Goal: Information Seeking & Learning: Understand process/instructions

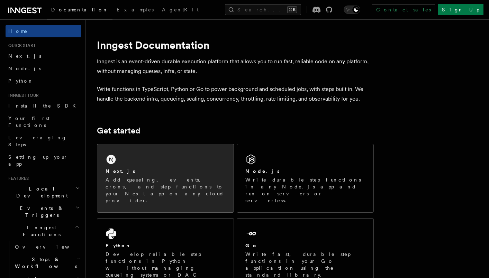
click at [146, 172] on div "Next.js" at bounding box center [166, 171] width 120 height 7
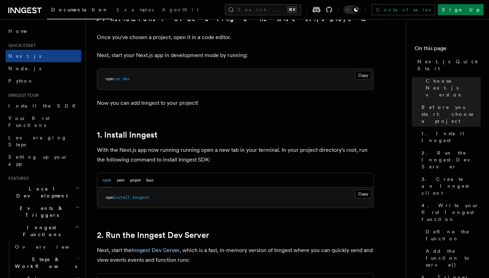
scroll to position [294, 0]
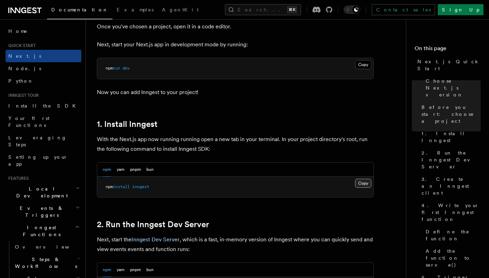
click at [362, 183] on button "Copy Copied" at bounding box center [363, 183] width 16 height 9
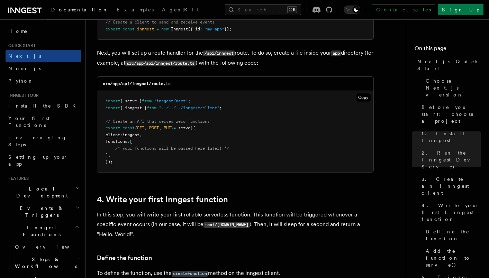
scroll to position [951, 0]
click at [364, 100] on button "Copy Copied" at bounding box center [363, 97] width 16 height 9
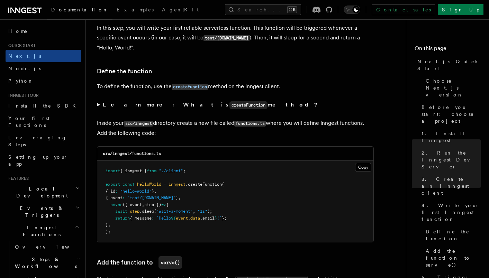
scroll to position [1140, 0]
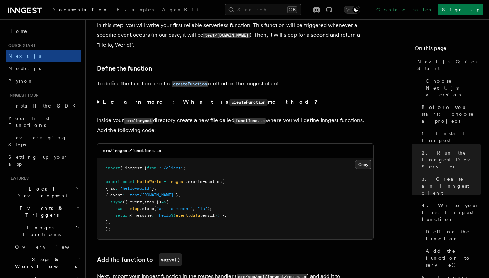
click at [366, 166] on button "Copy Copied" at bounding box center [363, 164] width 16 height 9
click at [306, 121] on p "Inside your src/inngest directory create a new file called functions.ts where y…" at bounding box center [235, 126] width 277 height 20
click at [314, 101] on summary "Learn more: What is createFunction method?" at bounding box center [235, 102] width 277 height 10
